Goal: Navigation & Orientation: Go to known website

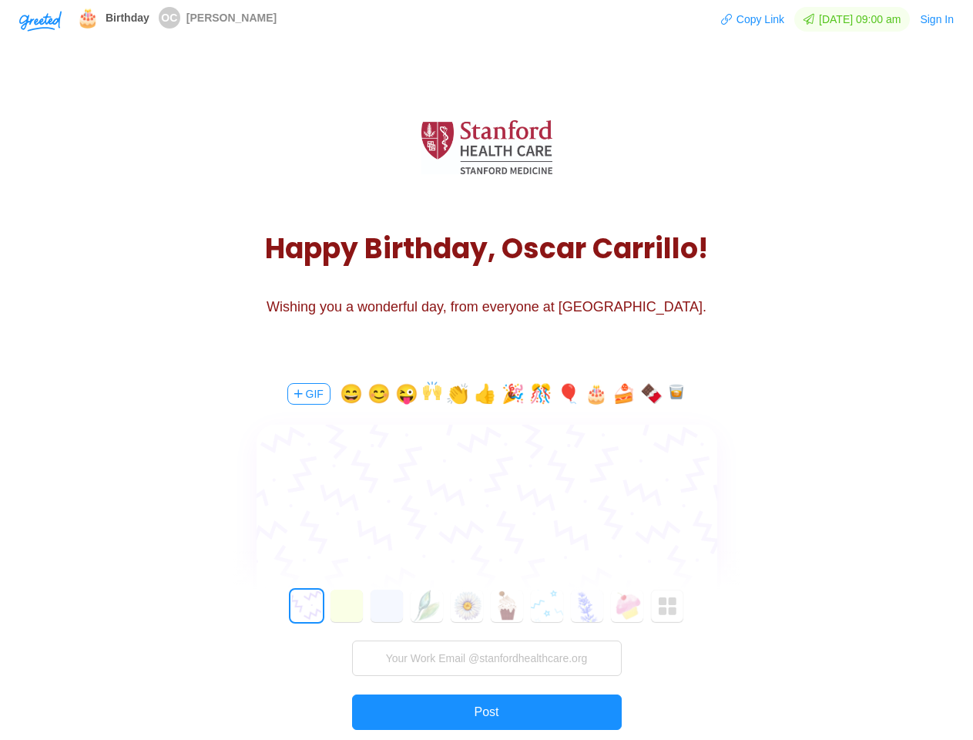
click at [486, 370] on div "GIF 😄 😊 😜 👏 👍 🎉 🎊 🎈 🎂 🍰 🍫 0 1 2 3 4 5 6 7 8 9 10 11 12 13 14 15 16 17 18 19 20 …" at bounding box center [487, 582] width 462 height 441
click at [40, 20] on img "button" at bounding box center [40, 21] width 42 height 21
click at [745, 19] on button "Copy Link" at bounding box center [753, 19] width 65 height 25
click at [938, 19] on button "Sign In" at bounding box center [936, 19] width 35 height 25
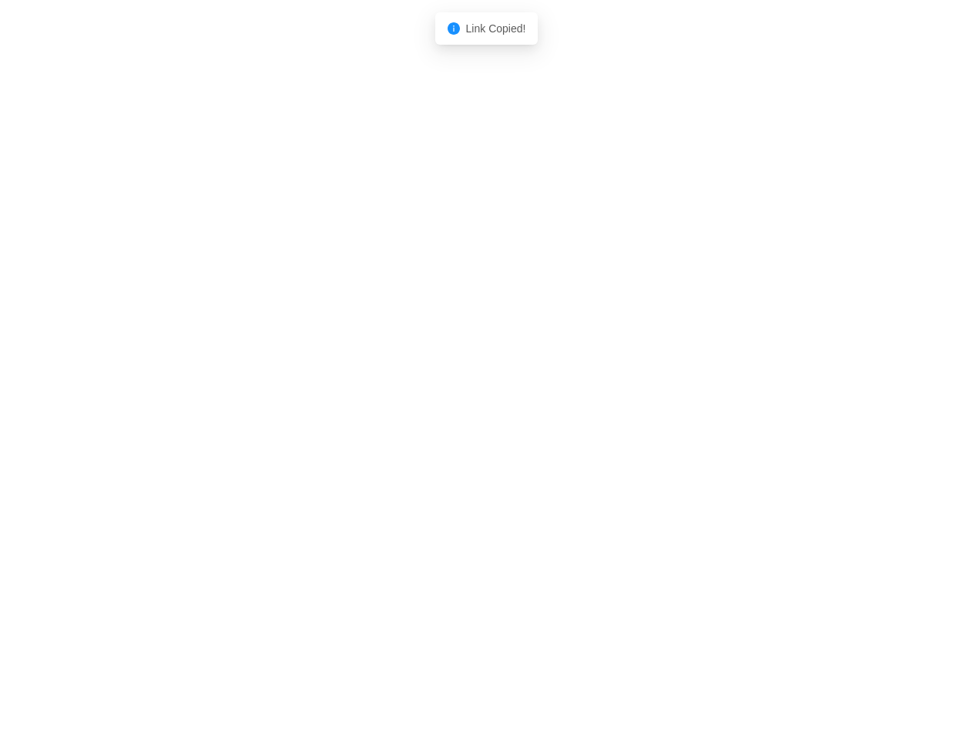
click at [308, 394] on body "Shadow: (click to exit) Link Copied!" at bounding box center [486, 370] width 973 height 740
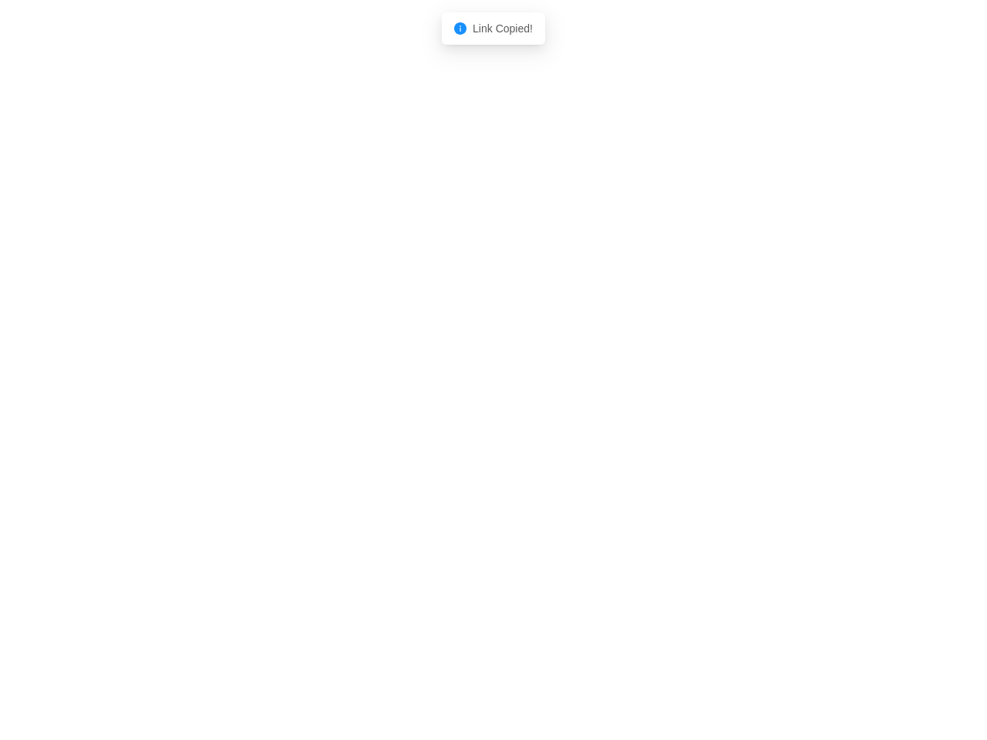
click at [349, 394] on body "Shadow: (click to exit) Link Copied!" at bounding box center [493, 370] width 987 height 740
click at [378, 394] on body "Shadow: (click to exit) Link Copied!" at bounding box center [493, 370] width 987 height 740
click at [408, 394] on body "Shadow: (click to exit) Link Copied!" at bounding box center [493, 370] width 987 height 740
click at [435, 394] on body "Shadow: (click to exit) Link Copied!" at bounding box center [493, 370] width 987 height 740
click at [459, 394] on body "Shadow: (click to exit) Link Copied!" at bounding box center [493, 370] width 987 height 740
